Goal: Find specific page/section: Find specific page/section

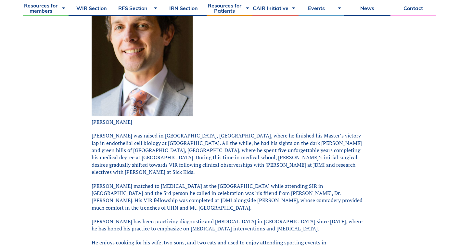
scroll to position [224, 0]
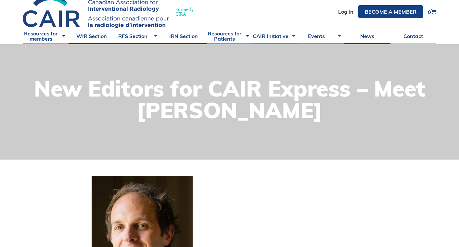
scroll to position [28, 0]
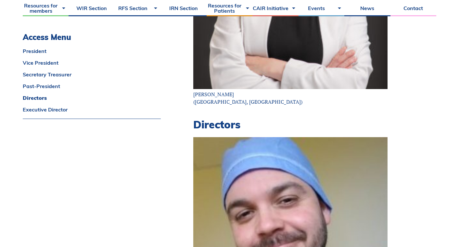
scroll to position [610, 0]
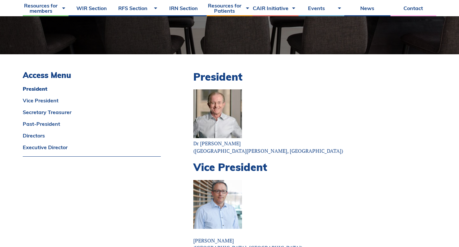
scroll to position [122, 0]
